Goal: Task Accomplishment & Management: Manage account settings

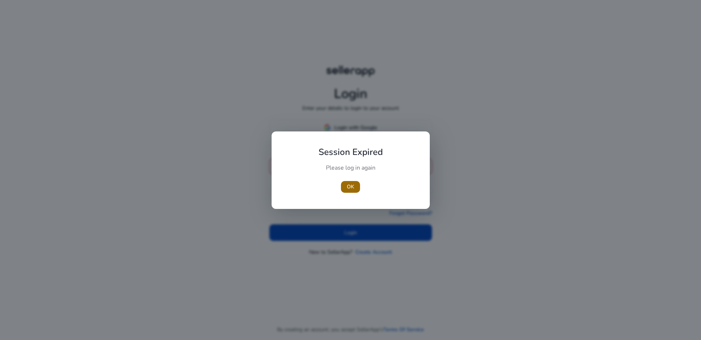
type input "**********"
drag, startPoint x: 353, startPoint y: 187, endPoint x: 359, endPoint y: 213, distance: 26.9
click at [353, 187] on span "OK" at bounding box center [350, 187] width 7 height 8
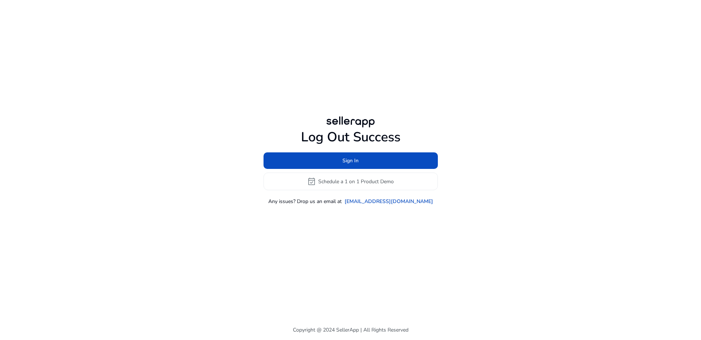
click at [363, 226] on div "Log Out Success Sign In event_available Schedule a 1 on 1 Product Demo Any issu…" at bounding box center [350, 160] width 422 height 320
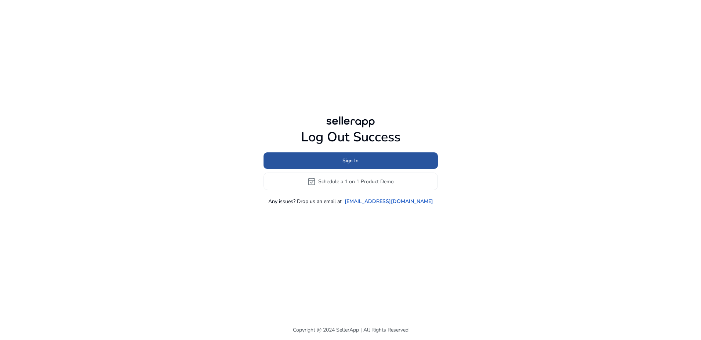
click at [374, 161] on span at bounding box center [350, 161] width 174 height 18
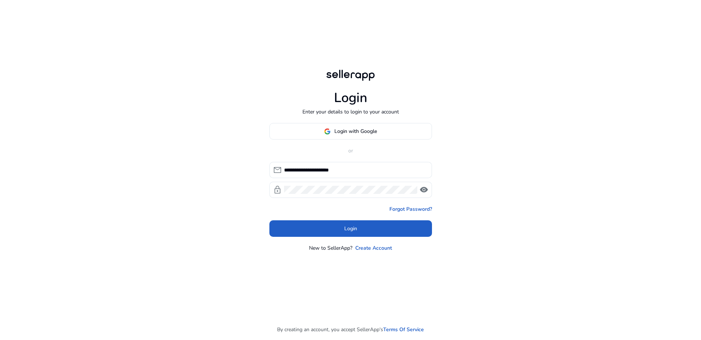
click at [370, 223] on span at bounding box center [350, 229] width 163 height 18
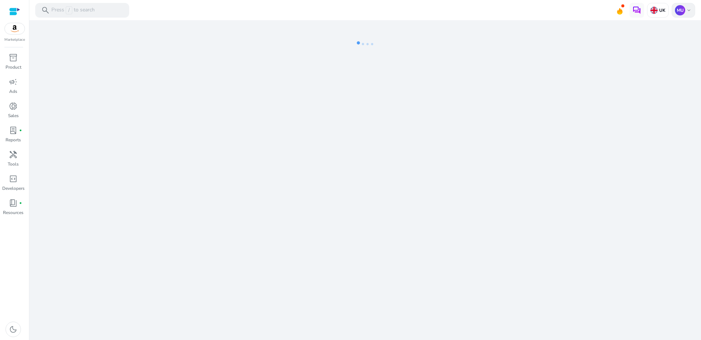
click at [680, 10] on p "MU" at bounding box center [680, 10] width 10 height 10
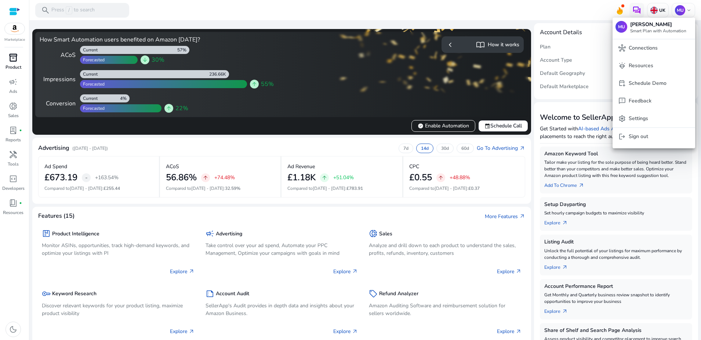
drag, startPoint x: 13, startPoint y: 61, endPoint x: 13, endPoint y: 74, distance: 12.5
click at [13, 61] on div at bounding box center [350, 170] width 701 height 340
click at [12, 84] on span "campaign" at bounding box center [13, 81] width 9 height 9
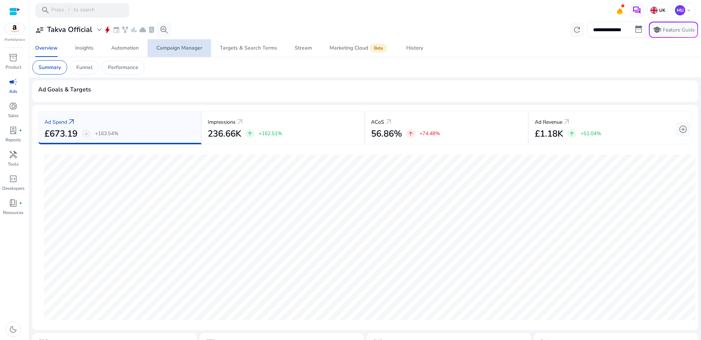
click at [181, 49] on div "Campaign Manager" at bounding box center [179, 48] width 46 height 5
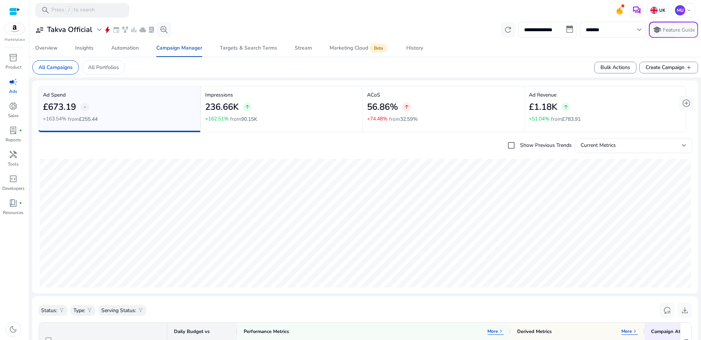
click at [557, 31] on input "**********" at bounding box center [547, 30] width 59 height 16
select select "*"
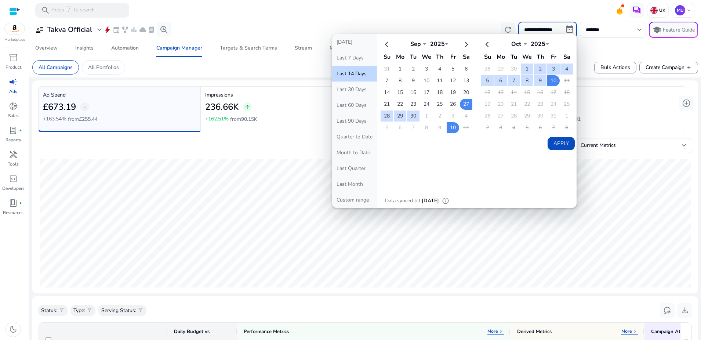
click at [353, 88] on button "Last 30 Days" at bounding box center [354, 89] width 45 height 16
type input "**********"
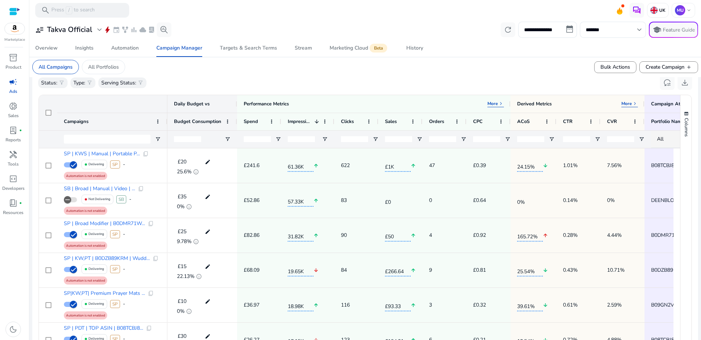
scroll to position [2, 0]
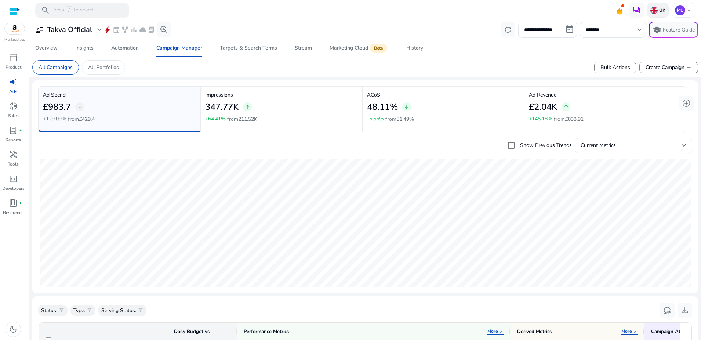
click at [662, 10] on p "UK" at bounding box center [662, 10] width 8 height 6
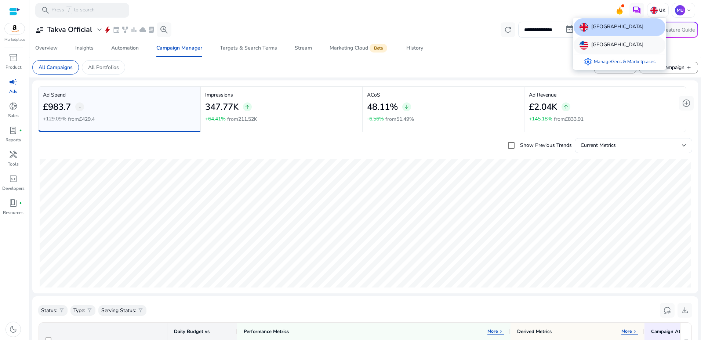
click at [604, 46] on p "[GEOGRAPHIC_DATA]" at bounding box center [617, 45] width 52 height 9
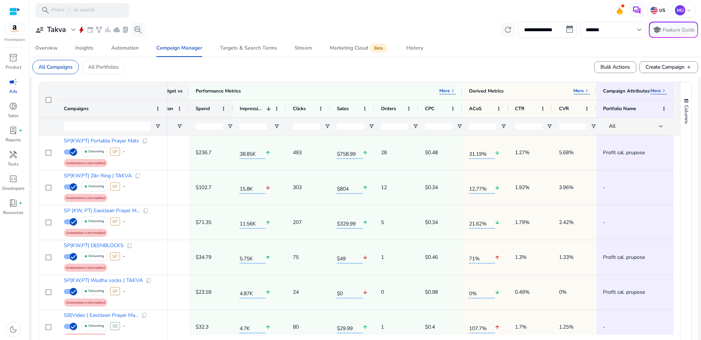
click at [209, 110] on span "Spend" at bounding box center [203, 108] width 14 height 7
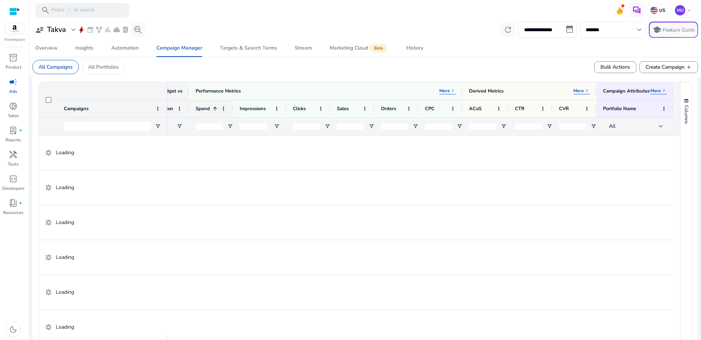
click at [206, 110] on span "Spend" at bounding box center [203, 108] width 14 height 7
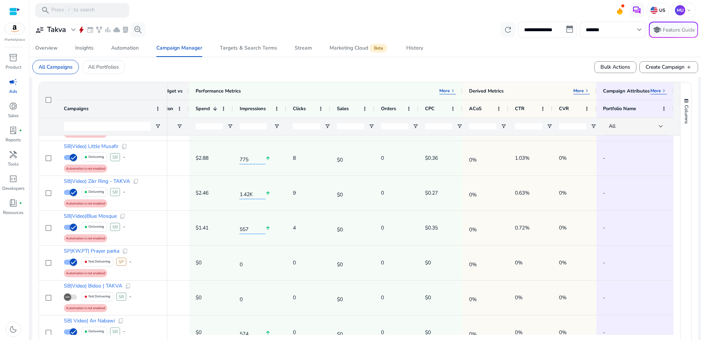
click at [536, 26] on input "**********" at bounding box center [547, 30] width 59 height 16
select select "*"
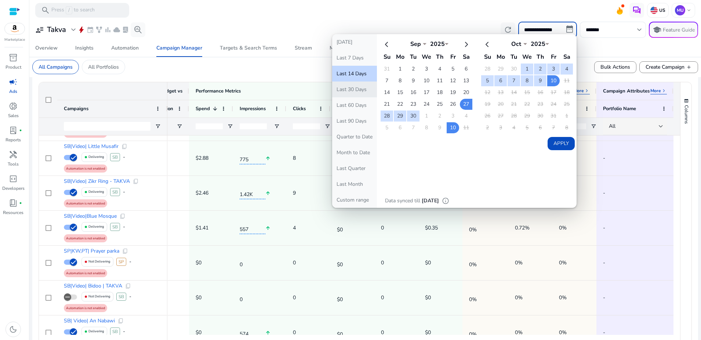
click at [363, 86] on button "Last 30 Days" at bounding box center [354, 89] width 45 height 16
type input "**********"
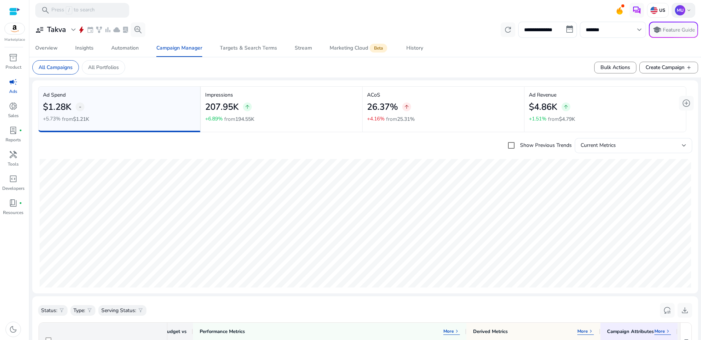
click at [675, 9] on p "MU" at bounding box center [680, 10] width 10 height 10
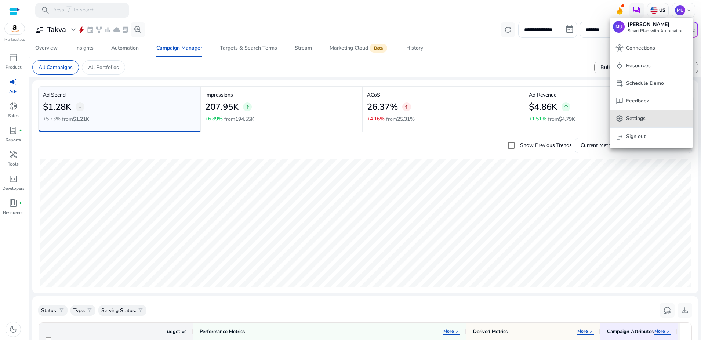
click at [648, 124] on button "settings Settings" at bounding box center [651, 119] width 83 height 18
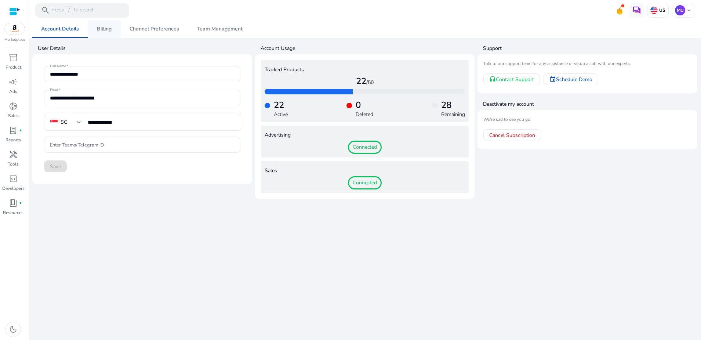
click at [103, 26] on span "Billing" at bounding box center [104, 28] width 15 height 5
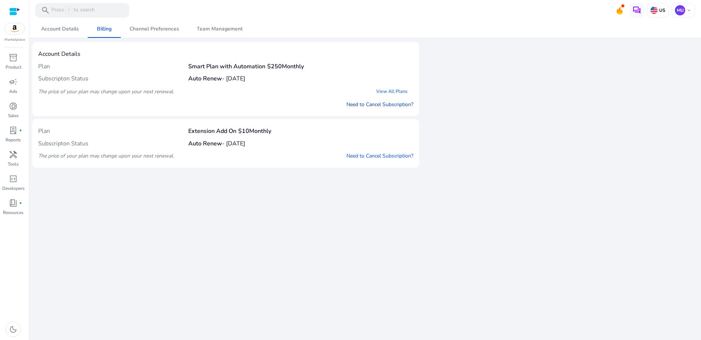
click at [387, 105] on link "Need to Cancel Subscription?" at bounding box center [379, 105] width 67 height 8
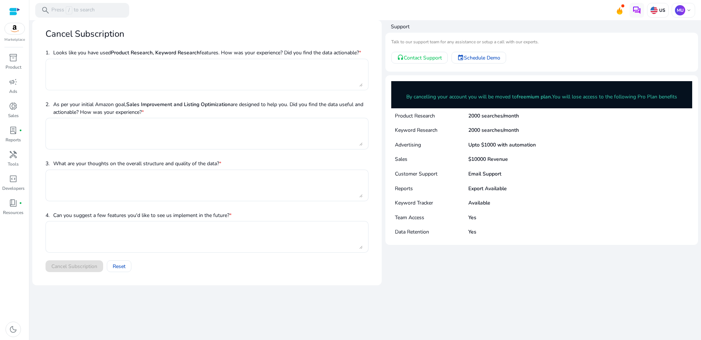
click at [185, 73] on textarea at bounding box center [206, 74] width 311 height 24
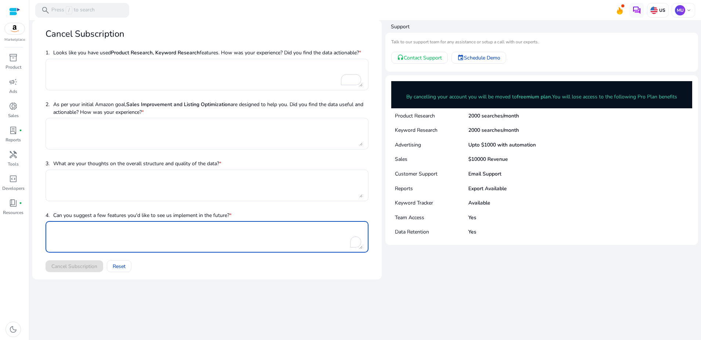
click at [119, 249] on textarea "To enrich screen reader interactions, please activate Accessibility in Grammarl…" at bounding box center [206, 237] width 311 height 24
click at [83, 262] on div "Cancel Subscription Reset" at bounding box center [207, 266] width 323 height 12
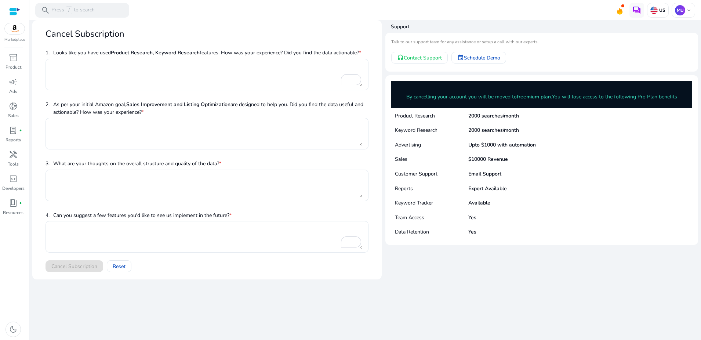
click at [126, 81] on textarea "To enrich screen reader interactions, please activate Accessibility in Grammarl…" at bounding box center [206, 74] width 311 height 24
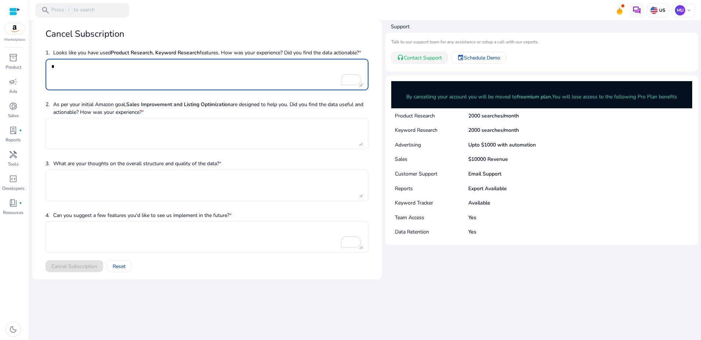
type textarea "*"
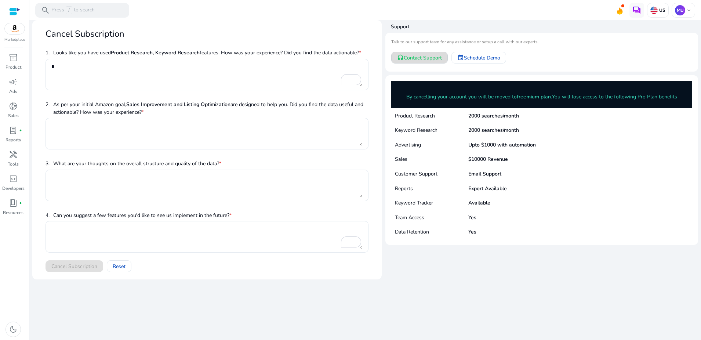
click at [432, 62] on span at bounding box center [420, 58] width 56 height 18
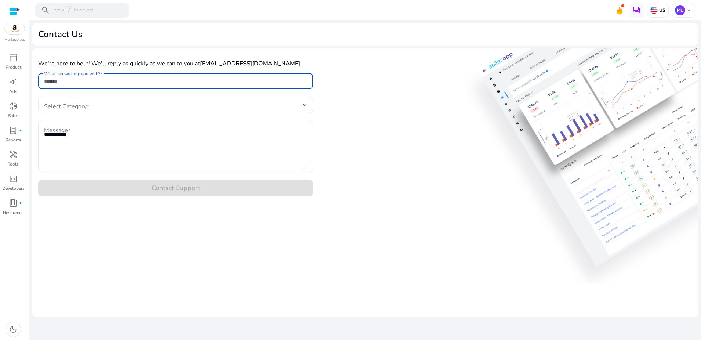
click at [279, 83] on input "What can we help you with?" at bounding box center [175, 81] width 263 height 8
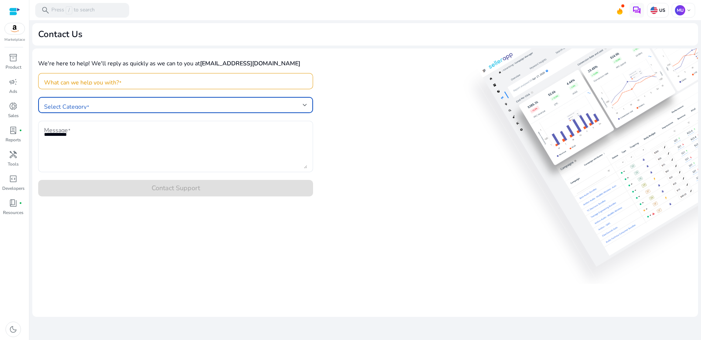
click at [281, 102] on span at bounding box center [173, 105] width 259 height 8
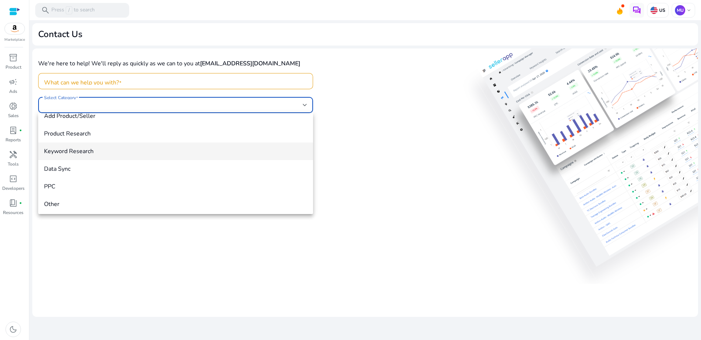
scroll to position [28, 0]
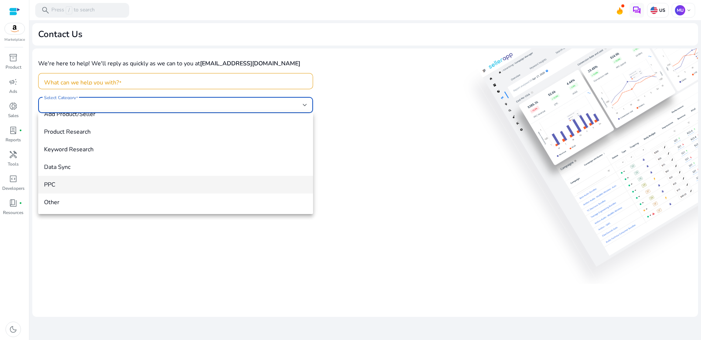
click at [245, 183] on span "PPC" at bounding box center [175, 185] width 263 height 8
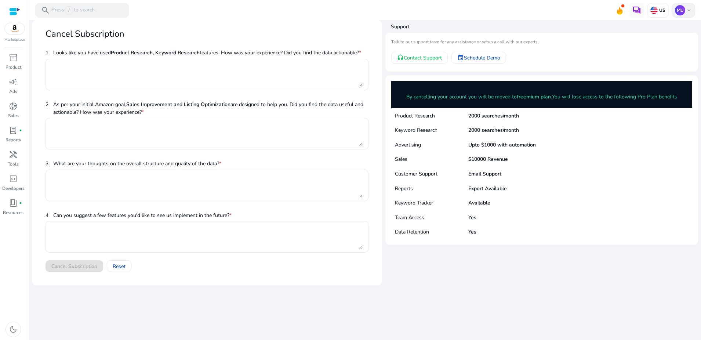
click at [680, 11] on p "MU" at bounding box center [680, 10] width 10 height 10
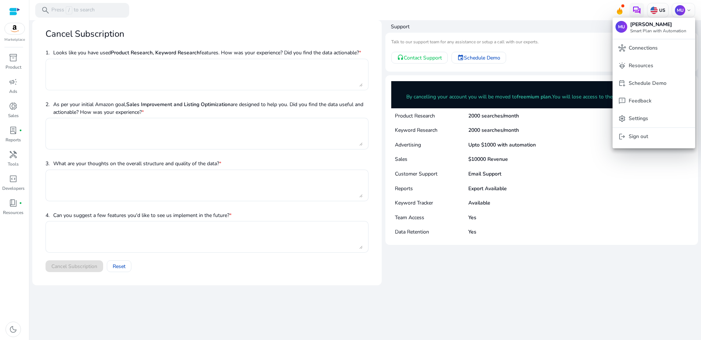
click at [80, 57] on div at bounding box center [350, 170] width 701 height 340
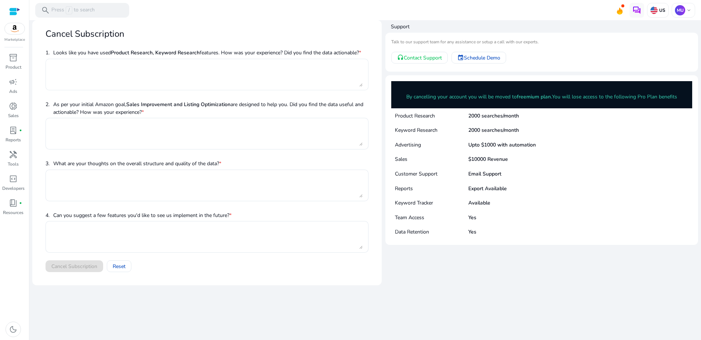
click at [84, 65] on textarea at bounding box center [206, 74] width 311 height 24
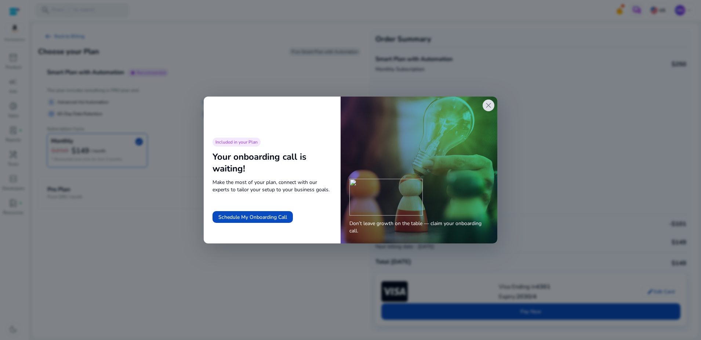
click at [487, 104] on span "close" at bounding box center [488, 105] width 9 height 9
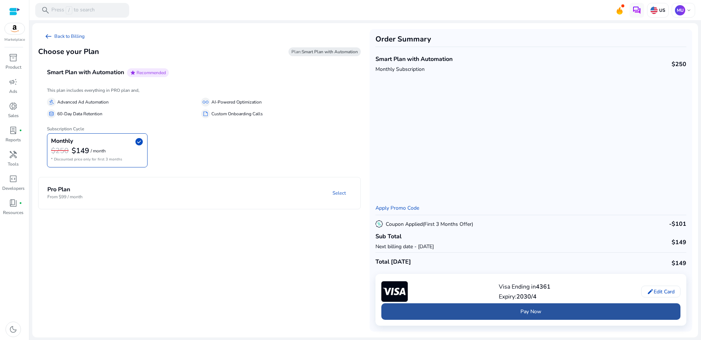
click at [523, 308] on span "Pay Now" at bounding box center [530, 312] width 21 height 8
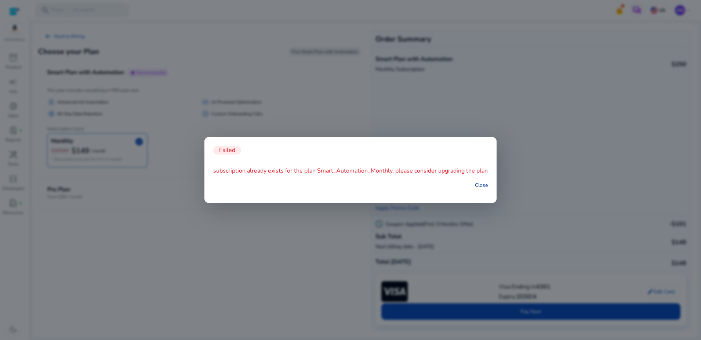
click at [481, 185] on link "Close" at bounding box center [481, 185] width 13 height 8
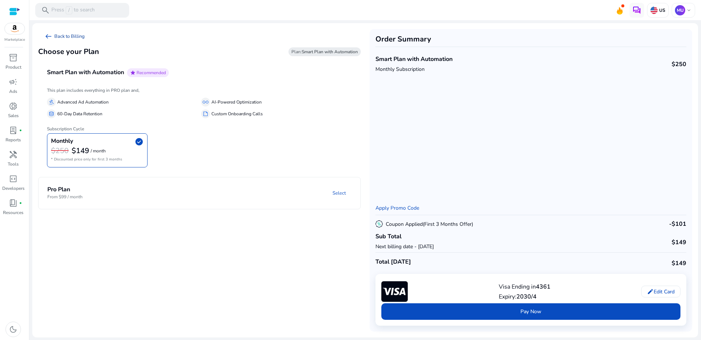
click at [48, 37] on span "arrow_left_alt" at bounding box center [48, 36] width 9 height 9
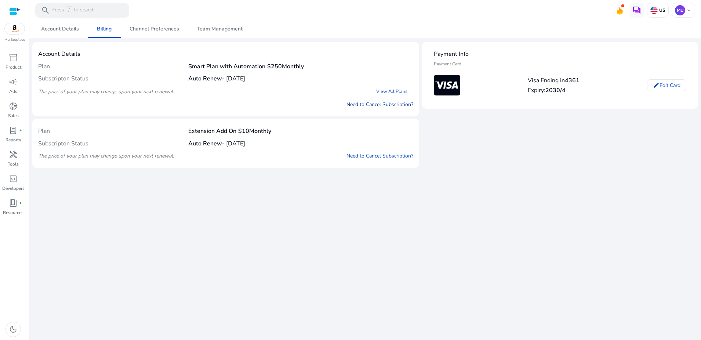
click at [383, 104] on link "Need to Cancel Subscription?" at bounding box center [379, 105] width 67 height 8
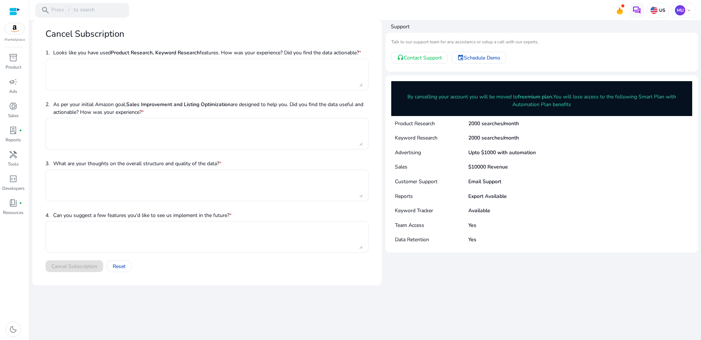
click at [180, 85] on textarea at bounding box center [206, 74] width 311 height 24
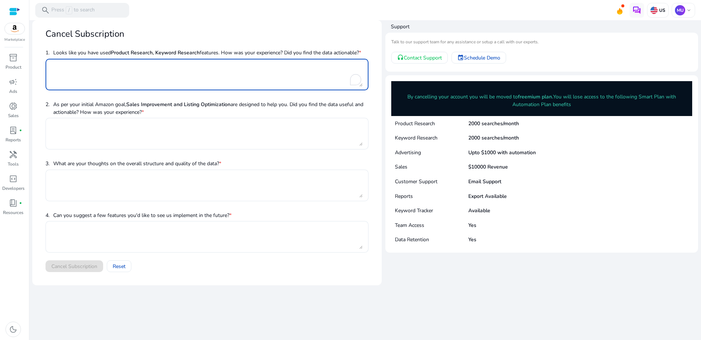
type textarea "*"
click at [139, 135] on textarea at bounding box center [206, 133] width 311 height 24
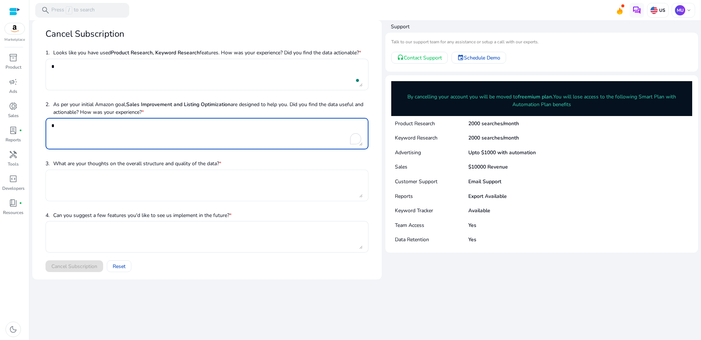
type textarea "*"
click at [129, 174] on textarea at bounding box center [206, 185] width 311 height 24
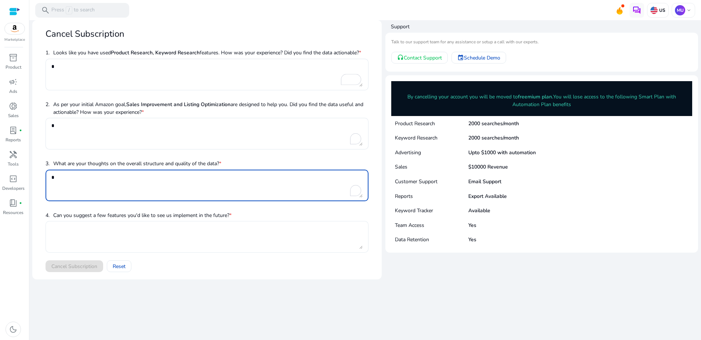
type textarea "*"
click at [130, 226] on textarea at bounding box center [206, 237] width 311 height 24
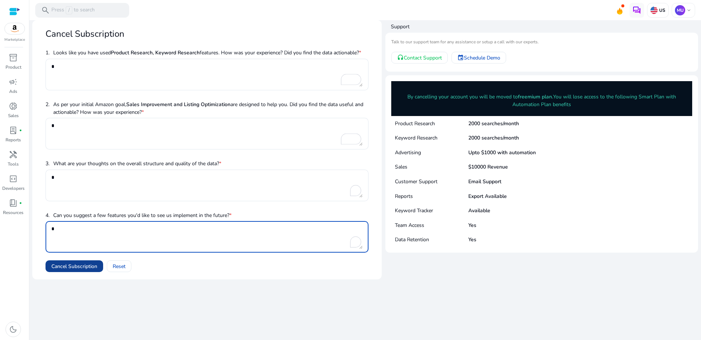
type textarea "*"
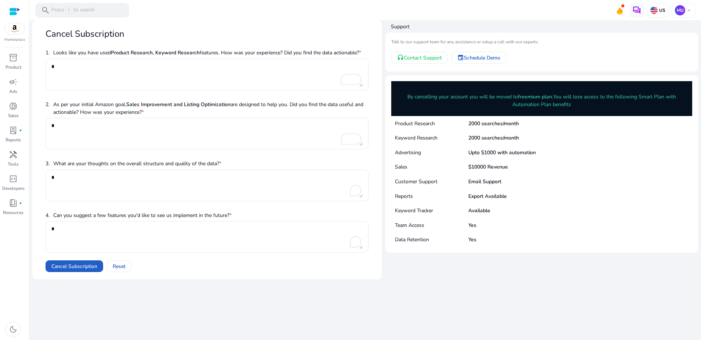
drag, startPoint x: 84, startPoint y: 264, endPoint x: 98, endPoint y: 258, distance: 15.8
click at [84, 263] on span "Cancel Subscription" at bounding box center [74, 266] width 46 height 8
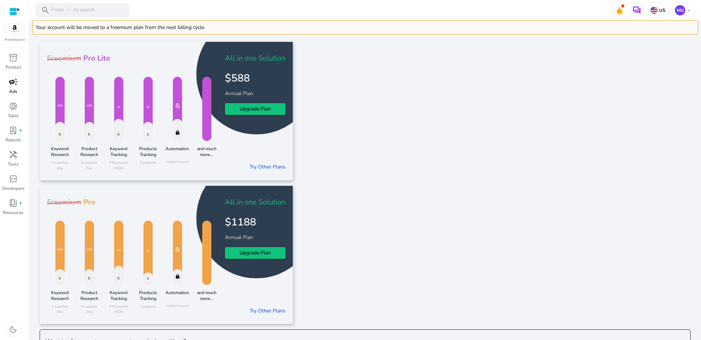
drag, startPoint x: 12, startPoint y: 86, endPoint x: 18, endPoint y: 91, distance: 7.8
click at [12, 86] on span "campaign" at bounding box center [13, 81] width 9 height 9
